Goal: Transaction & Acquisition: Purchase product/service

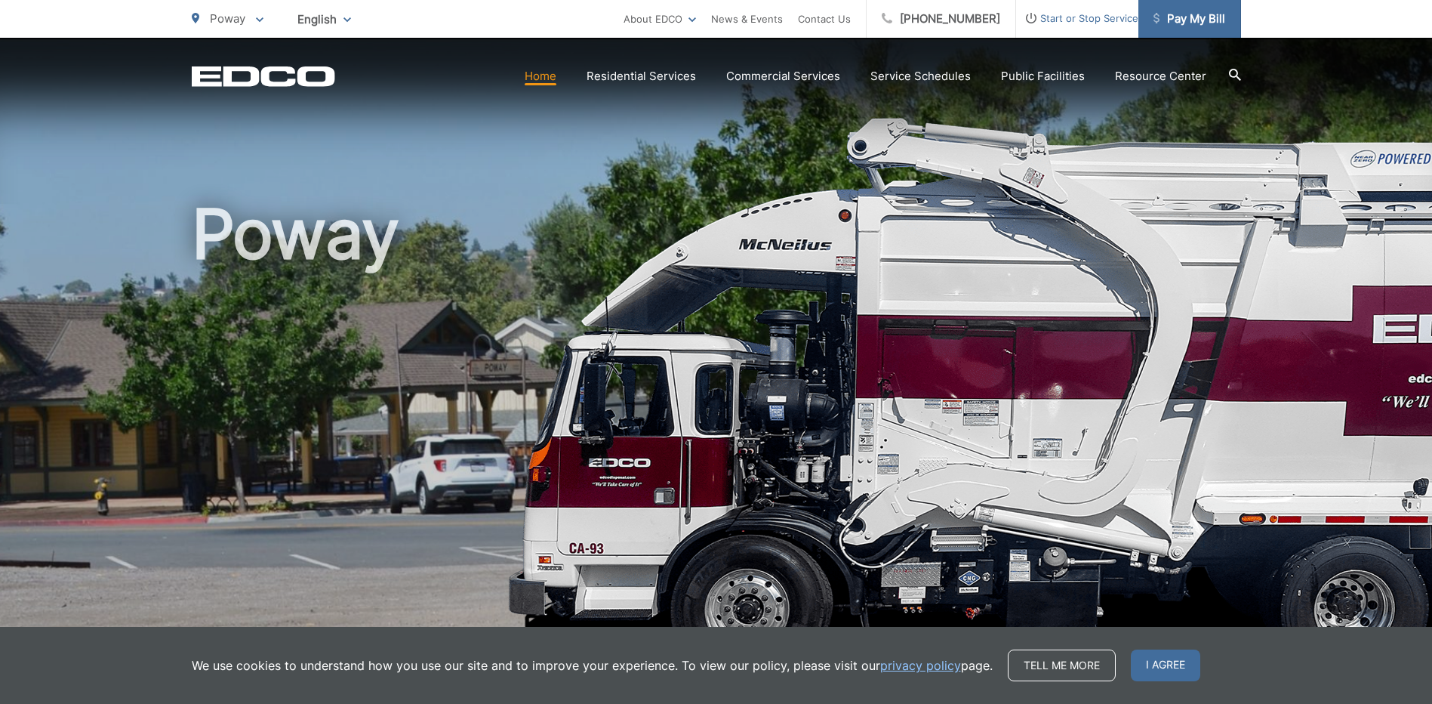
click at [1208, 16] on span "Pay My Bill" at bounding box center [1190, 19] width 72 height 18
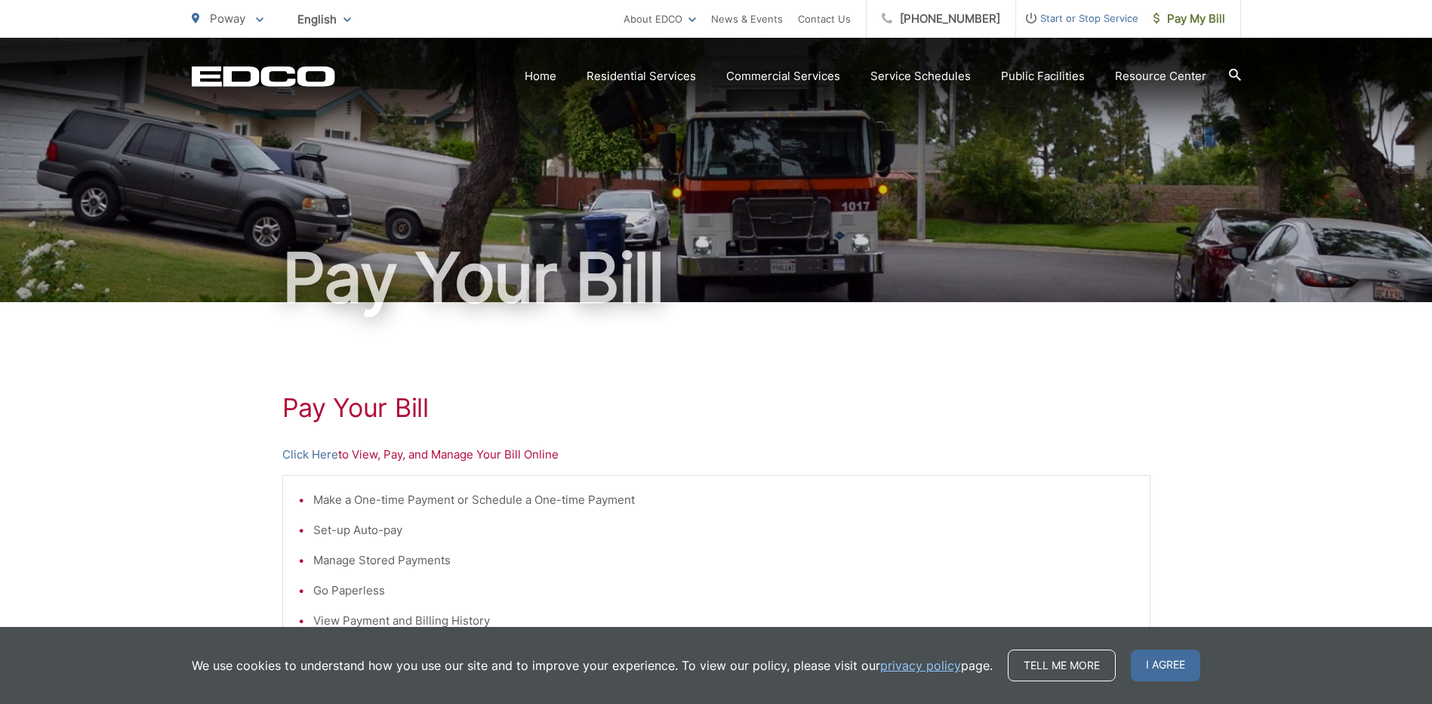
click at [451, 455] on p "Click Here to View, Pay, and Manage Your Bill Online" at bounding box center [716, 454] width 868 height 18
click at [288, 455] on link "Click Here" at bounding box center [310, 454] width 56 height 18
